Goal: Task Accomplishment & Management: Manage account settings

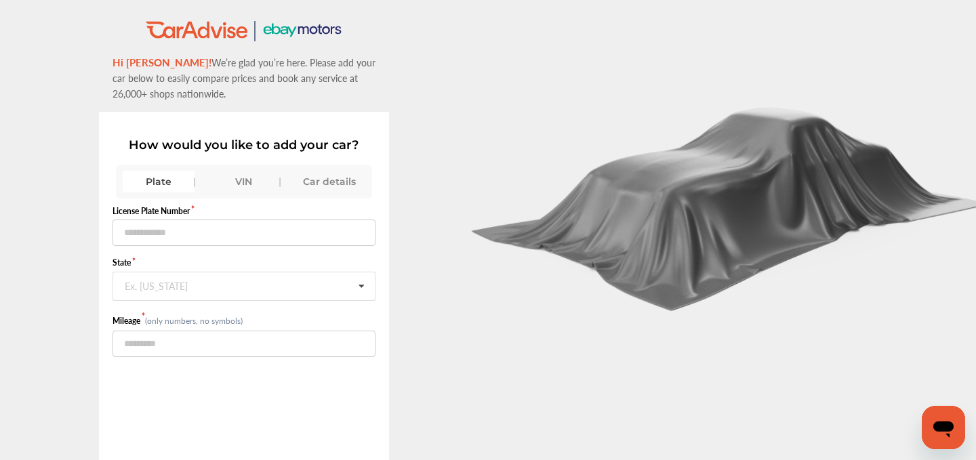
click at [247, 171] on div "VIN" at bounding box center [244, 182] width 72 height 22
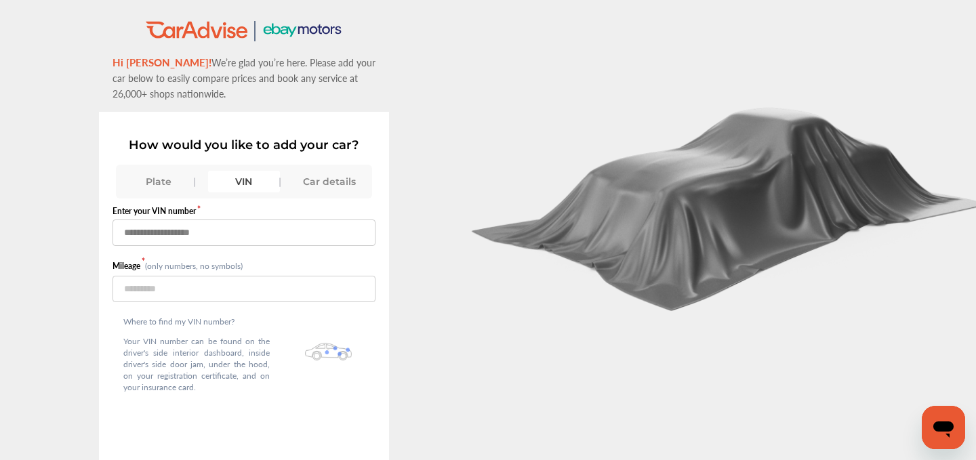
click at [234, 224] on input "text" at bounding box center [245, 233] width 264 height 26
paste input "**********"
type input "**********"
click at [191, 284] on input "number" at bounding box center [245, 289] width 264 height 26
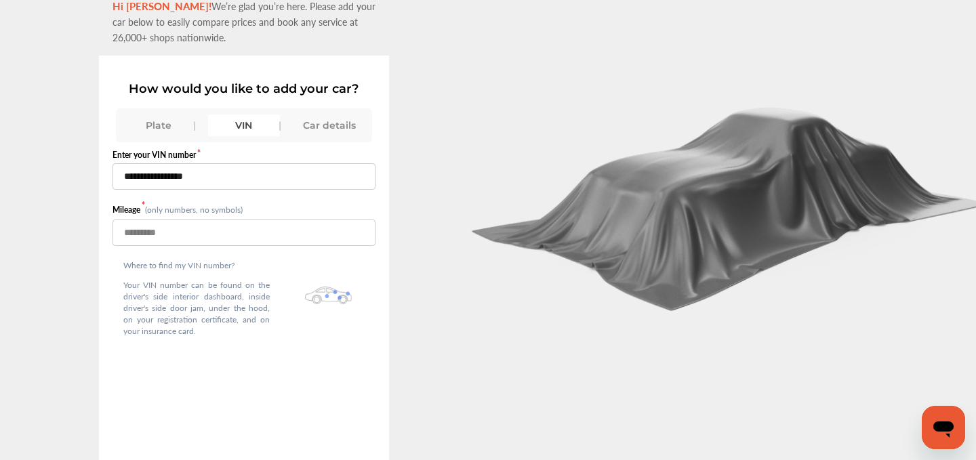
scroll to position [93, 0]
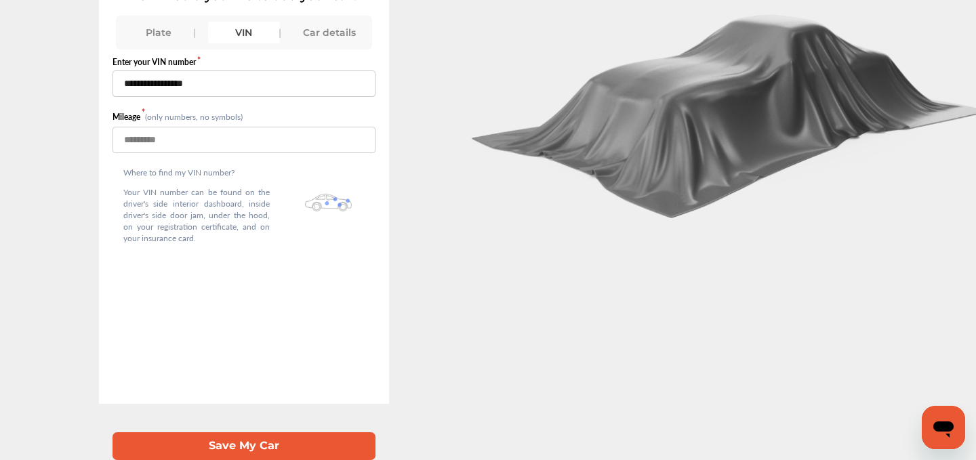
type input "*****"
click at [232, 440] on button "Save My Car" at bounding box center [245, 446] width 264 height 28
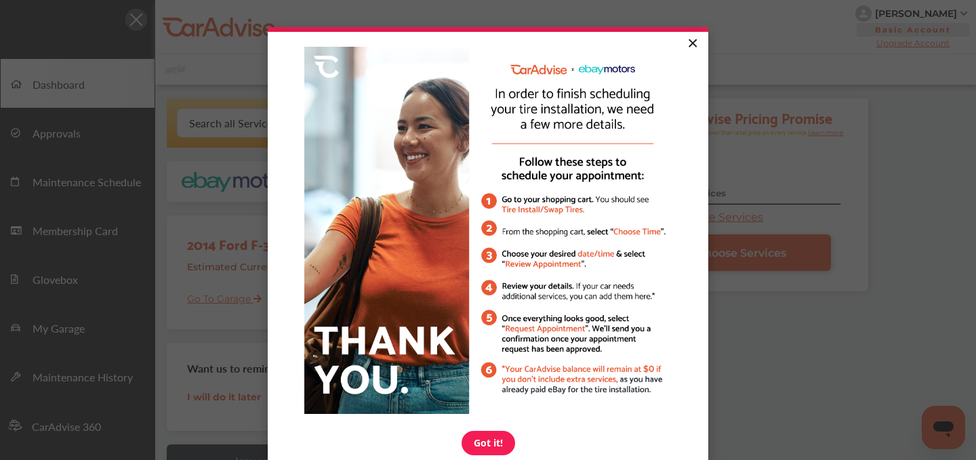
click at [696, 40] on link "×" at bounding box center [692, 44] width 24 height 24
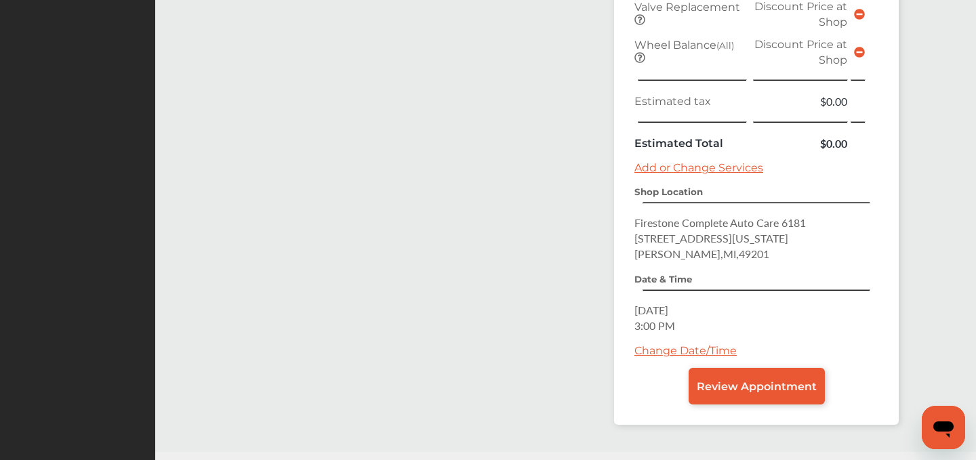
scroll to position [590, 0]
click at [657, 346] on link "Change Date/Time" at bounding box center [685, 350] width 102 height 13
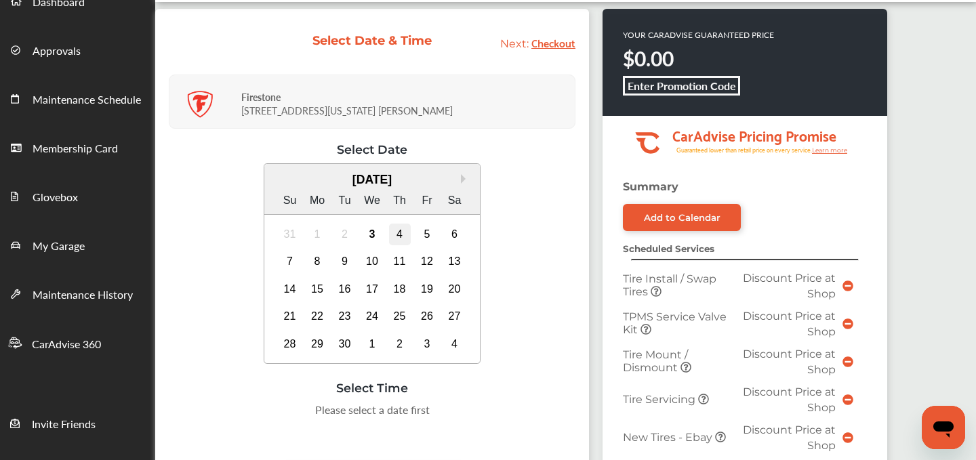
scroll to position [85, 0]
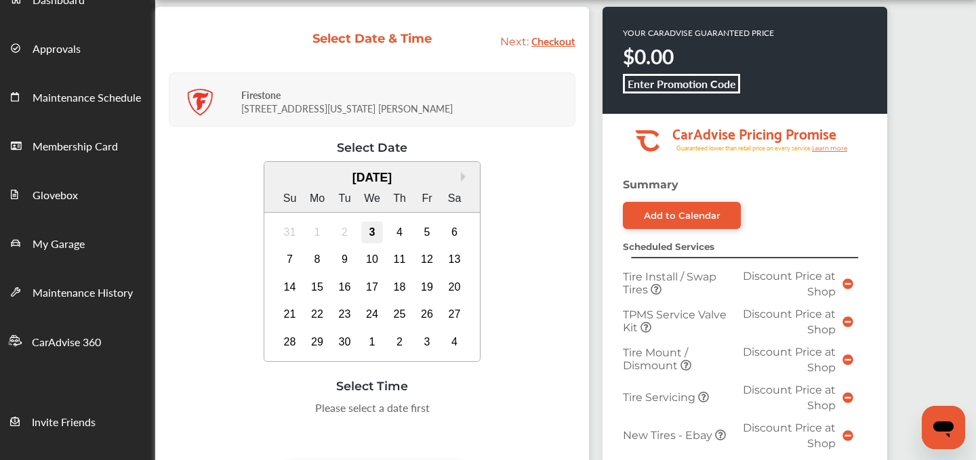
click at [362, 230] on div "3" at bounding box center [372, 233] width 22 height 22
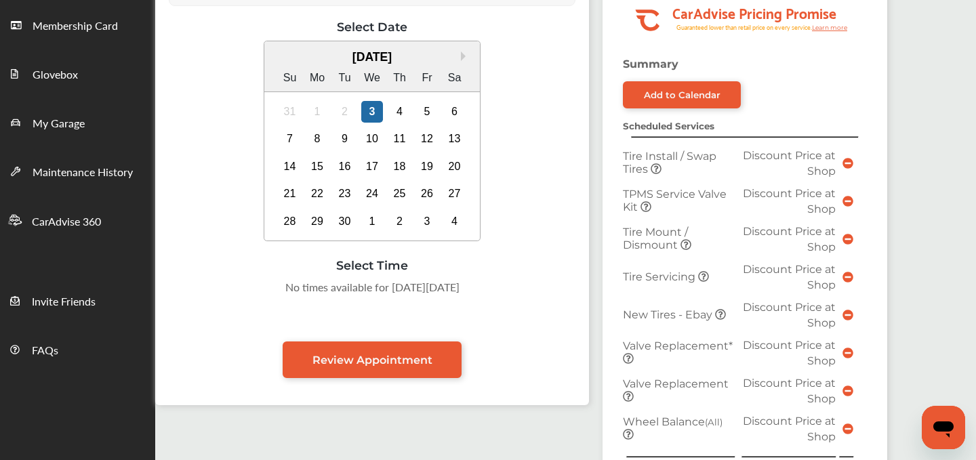
scroll to position [216, 0]
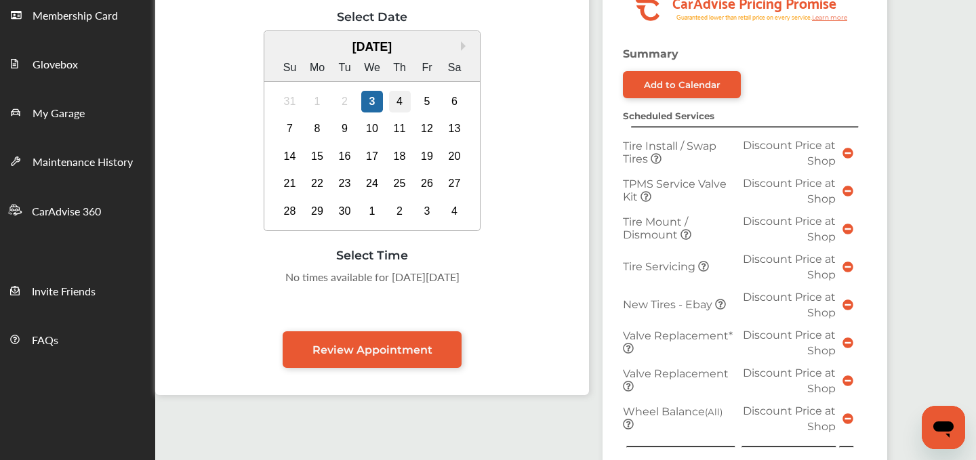
click at [406, 102] on div "4" at bounding box center [400, 102] width 22 height 22
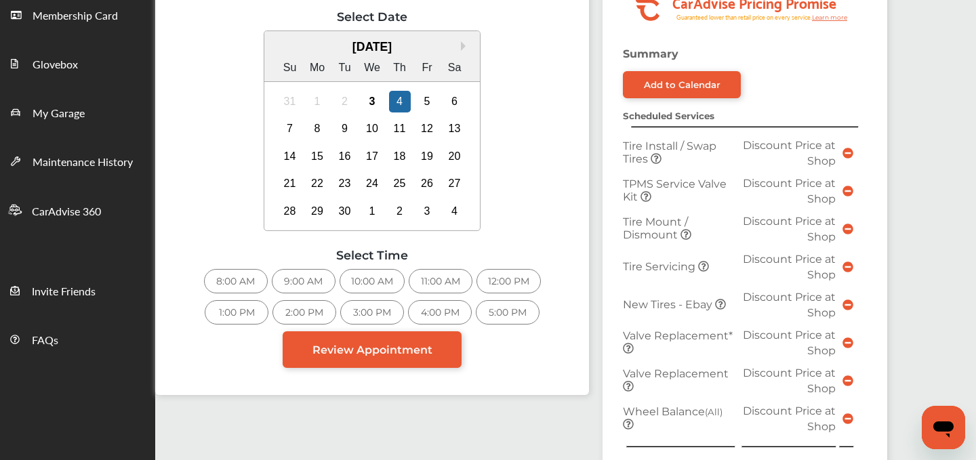
click at [236, 294] on div "8:00 AM 9:00 AM 10:00 AM 11:00 AM 12:00 PM 1:00 PM 2:00 PM 3:00 PM 4:00 PM 5:00…" at bounding box center [372, 300] width 407 height 62
click at [235, 287] on div "8:00 AM" at bounding box center [236, 281] width 64 height 24
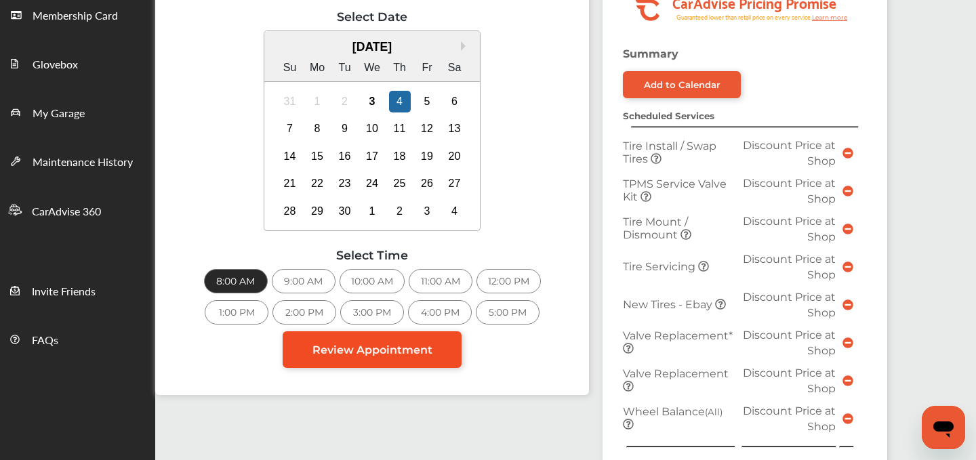
click at [363, 354] on span "Review Appointment" at bounding box center [372, 350] width 120 height 13
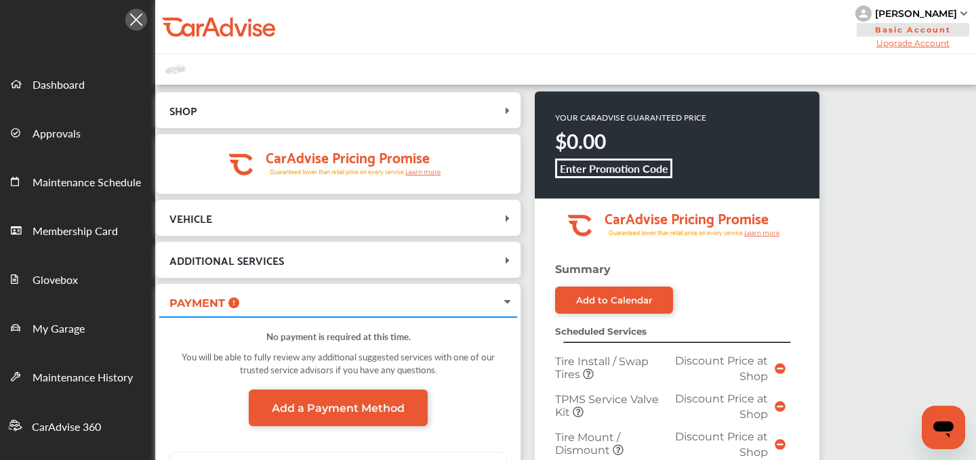
scroll to position [616, 0]
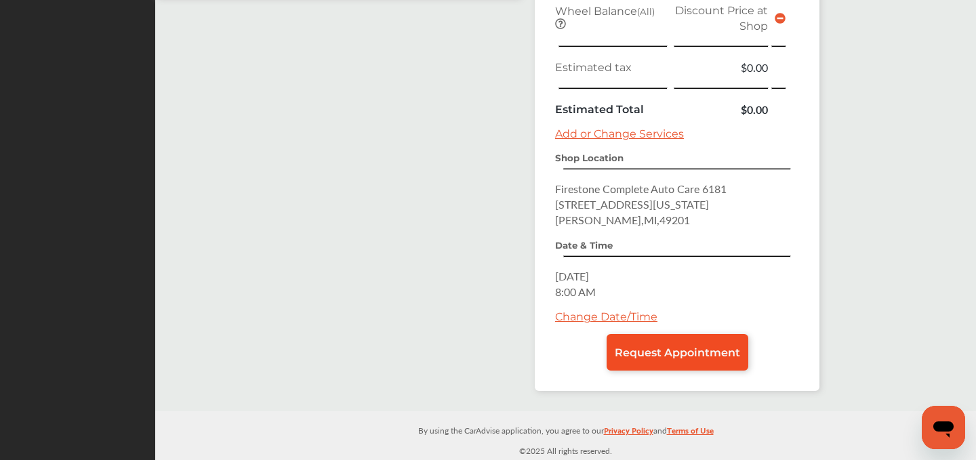
click at [662, 346] on span "Request Appointment" at bounding box center [677, 352] width 125 height 13
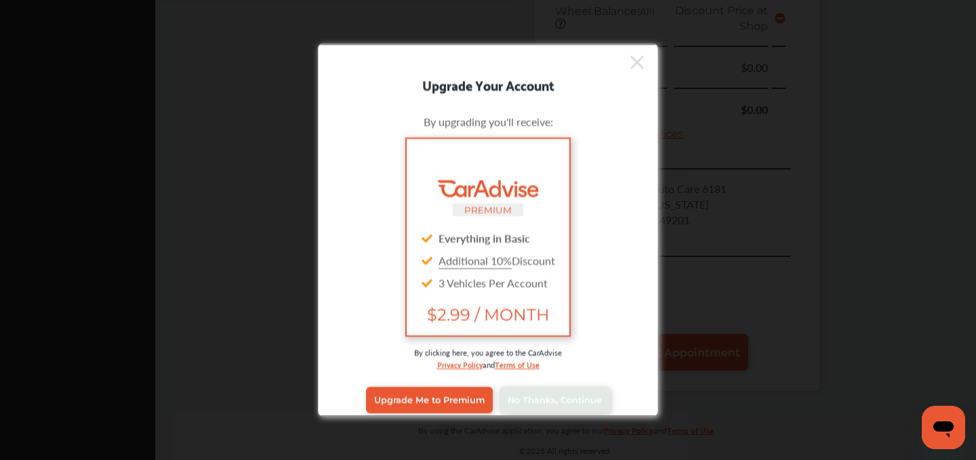
click at [548, 386] on div "Upgrade Me to Premium No Thanks, Continue" at bounding box center [488, 400] width 320 height 54
click at [547, 395] on span "No Thanks, Continue" at bounding box center [555, 400] width 94 height 10
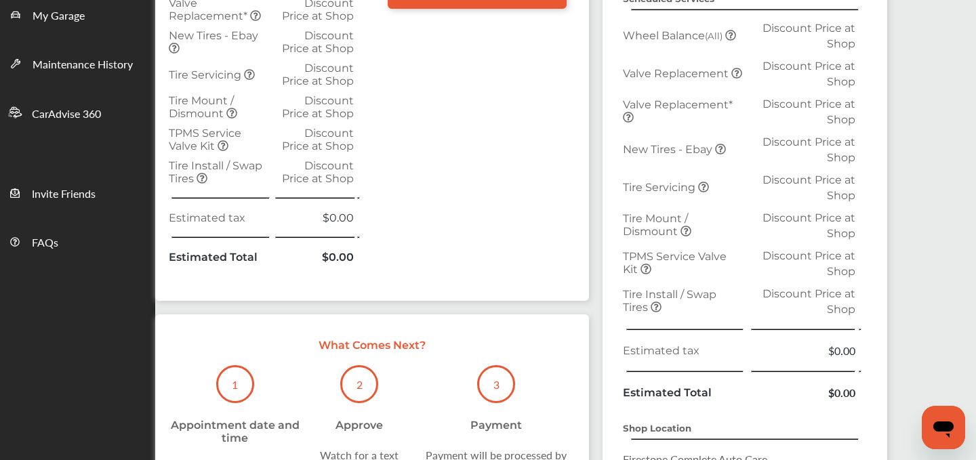
scroll to position [244, 0]
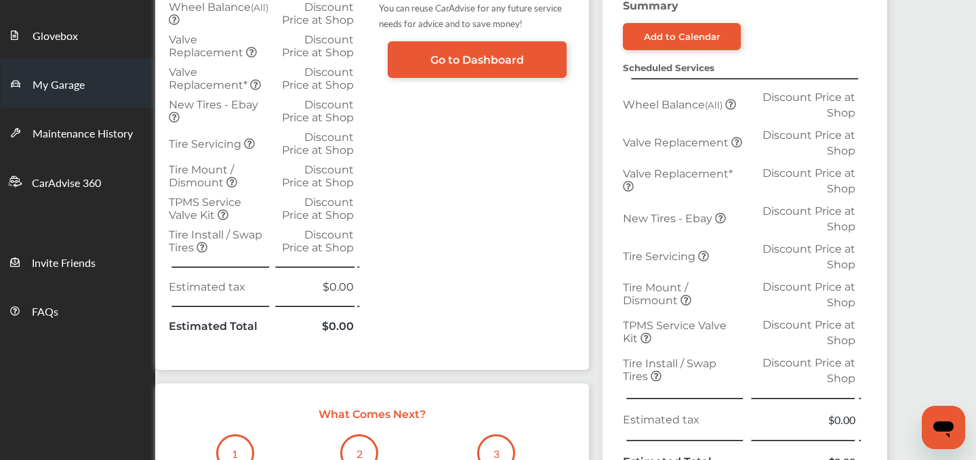
click at [58, 85] on span "My Garage" at bounding box center [59, 86] width 52 height 18
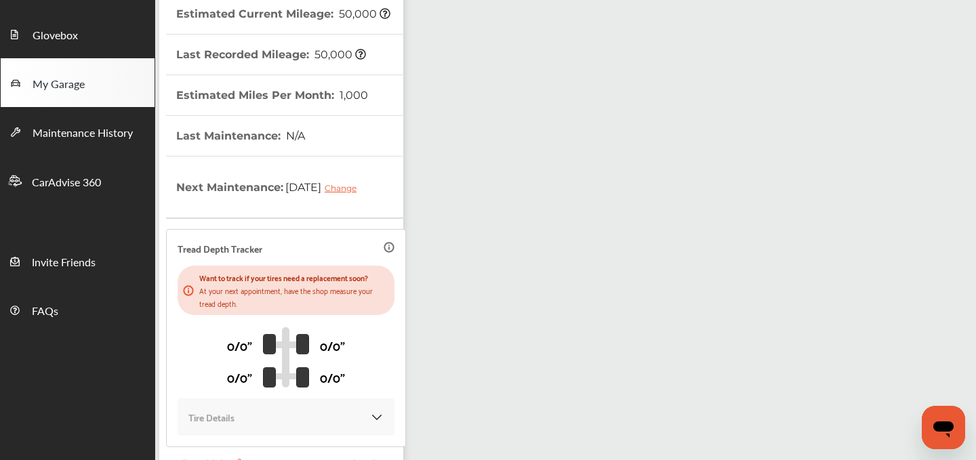
scroll to position [352, 0]
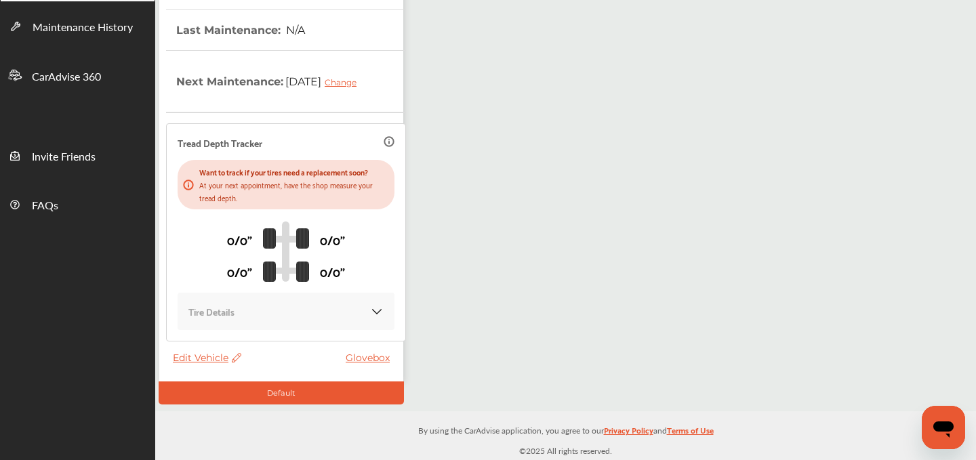
click at [201, 356] on span "Edit Vehicle" at bounding box center [207, 358] width 68 height 12
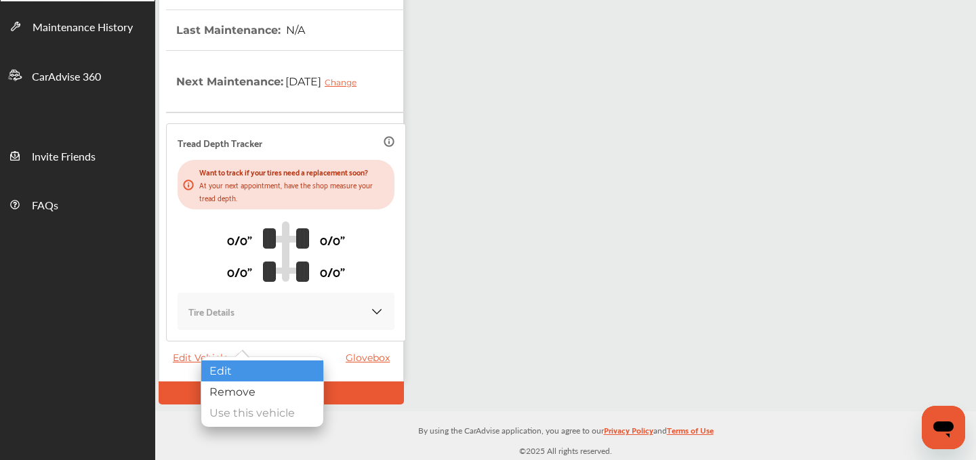
click at [262, 367] on div "Edit" at bounding box center [262, 371] width 122 height 21
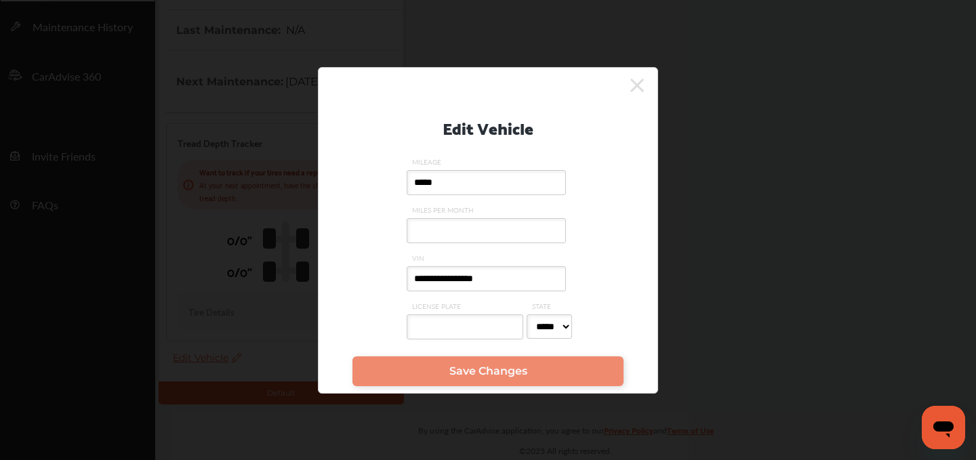
drag, startPoint x: 480, startPoint y: 277, endPoint x: 504, endPoint y: 317, distance: 47.4
click at [482, 281] on input "**********" at bounding box center [486, 278] width 159 height 25
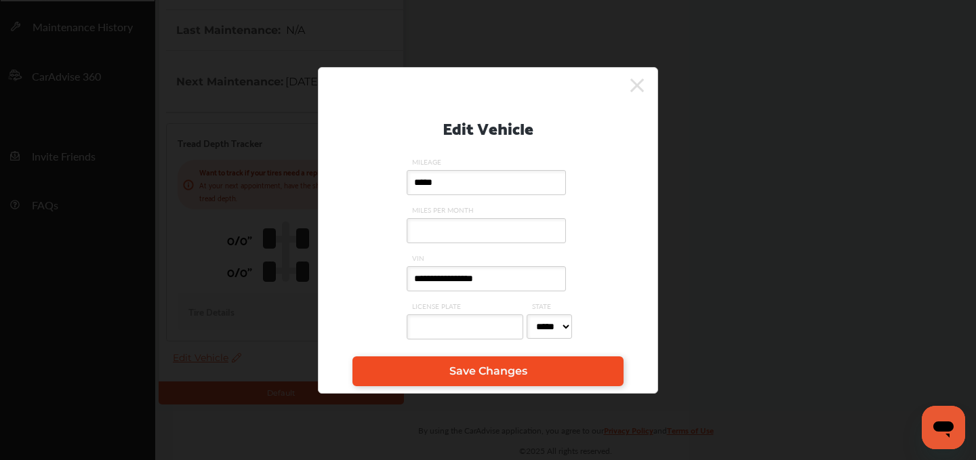
type input "**********"
click at [495, 368] on span "Save Changes" at bounding box center [488, 371] width 78 height 13
